Goal: Transaction & Acquisition: Subscribe to service/newsletter

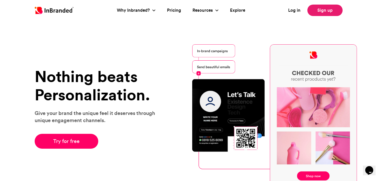
click at [323, 7] on link "Sign up" at bounding box center [325, 10] width 35 height 11
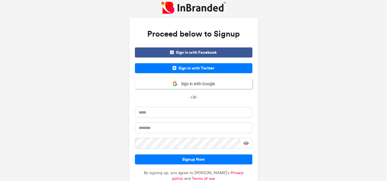
click at [189, 50] on span "Sign in with Facebook" at bounding box center [194, 53] width 118 height 10
